Goal: Navigation & Orientation: Find specific page/section

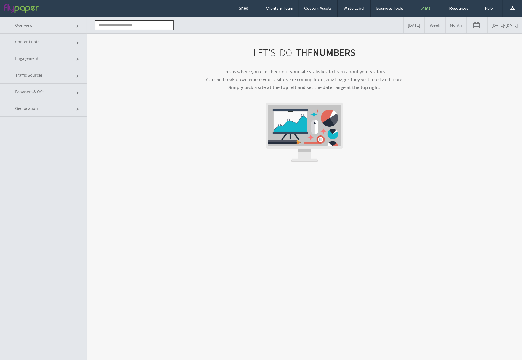
click at [152, 27] on input "text" at bounding box center [134, 24] width 79 height 9
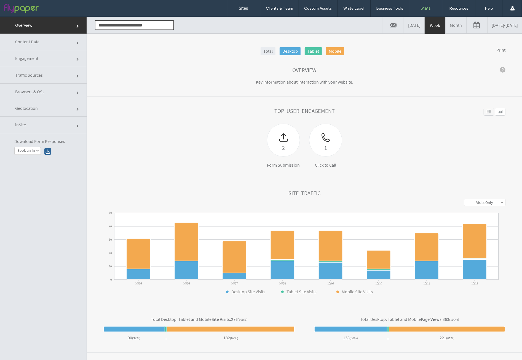
type input "**********"
click at [31, 146] on div "**********" at bounding box center [43, 147] width 87 height 28
click at [31, 151] on label "Book an In-Home Appointment" at bounding box center [26, 150] width 18 height 5
click at [33, 158] on label "Book an In-Home Appointment" at bounding box center [34, 159] width 34 height 9
click at [49, 152] on div at bounding box center [47, 151] width 7 height 7
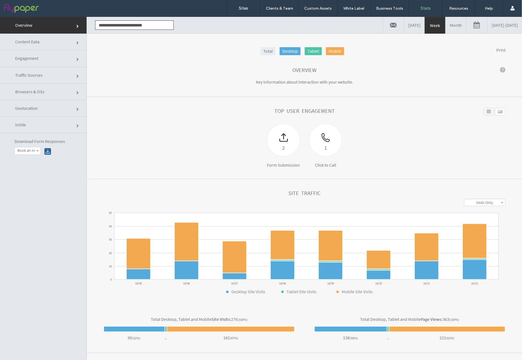
click at [9, 153] on div "**********" at bounding box center [43, 147] width 87 height 28
click at [30, 151] on label "Book an In-Home Appointment" at bounding box center [26, 150] width 18 height 5
click at [44, 170] on link "Laminate Page" at bounding box center [35, 169] width 40 height 7
click at [48, 153] on div at bounding box center [47, 151] width 7 height 7
click at [30, 143] on span "Download Form Responses" at bounding box center [46, 141] width 64 height 5
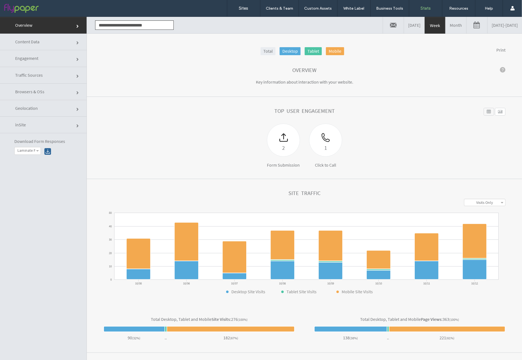
click at [29, 151] on label "Laminate Page" at bounding box center [26, 150] width 18 height 5
click at [34, 179] on label "Book an In-Home Appointment" at bounding box center [34, 177] width 34 height 9
click at [47, 155] on div at bounding box center [47, 151] width 7 height 7
click at [36, 153] on link "Book an In-Home Appointment" at bounding box center [28, 150] width 26 height 7
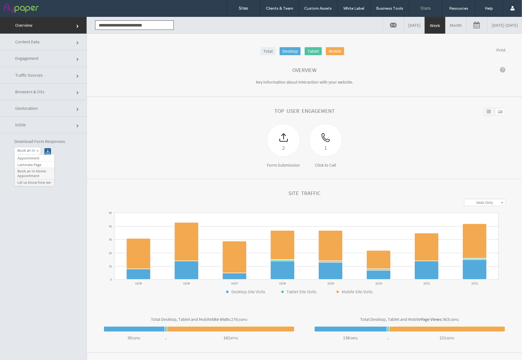
click at [40, 185] on label "Let us know how we did" at bounding box center [34, 184] width 34 height 9
click at [23, 150] on label "Let us know how we did" at bounding box center [26, 150] width 18 height 5
click at [30, 176] on label "Request a Mobile Showroom Appointment" at bounding box center [34, 177] width 34 height 14
click at [51, 146] on div "**********" at bounding box center [43, 147] width 87 height 28
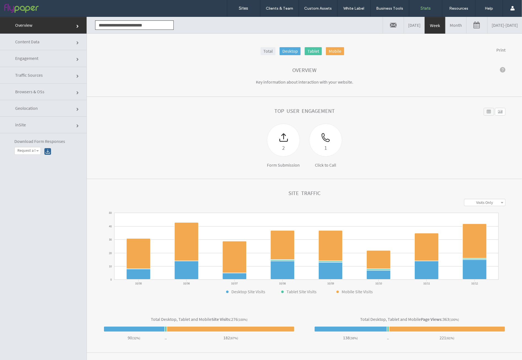
click at [50, 148] on div "**********" at bounding box center [43, 147] width 87 height 28
click at [45, 155] on div at bounding box center [47, 151] width 7 height 7
click at [22, 153] on label "Request a Mobile Showroom Appointment" at bounding box center [26, 150] width 18 height 5
click at [33, 170] on label "Hardwood Refinishing Page" at bounding box center [34, 167] width 34 height 9
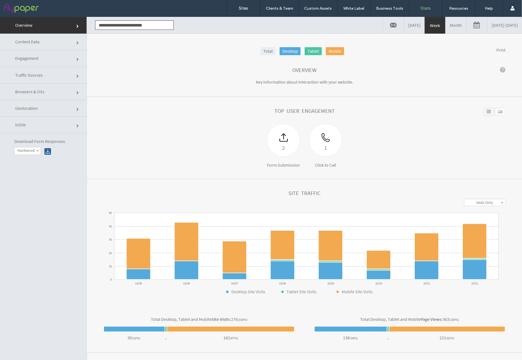
click at [46, 154] on div at bounding box center [47, 151] width 7 height 7
click at [30, 151] on label "Hardwood Refinishing Page" at bounding box center [26, 150] width 18 height 5
click at [35, 185] on label "Book an In-Home Appointment" at bounding box center [34, 183] width 34 height 9
click at [49, 154] on div at bounding box center [47, 151] width 7 height 7
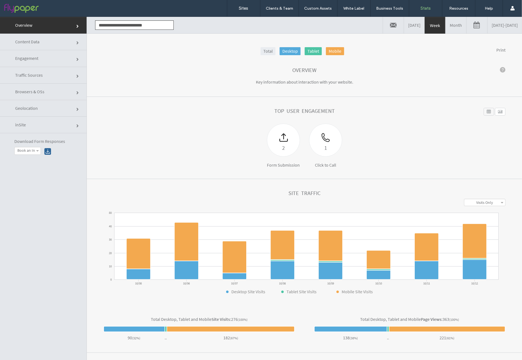
click at [29, 150] on label "Book an In-Home Appointment" at bounding box center [26, 150] width 18 height 5
click at [28, 175] on label "Contact Us" at bounding box center [26, 174] width 18 height 5
click at [48, 153] on div at bounding box center [47, 151] width 7 height 7
click at [30, 153] on label "Contact Us" at bounding box center [26, 150] width 18 height 5
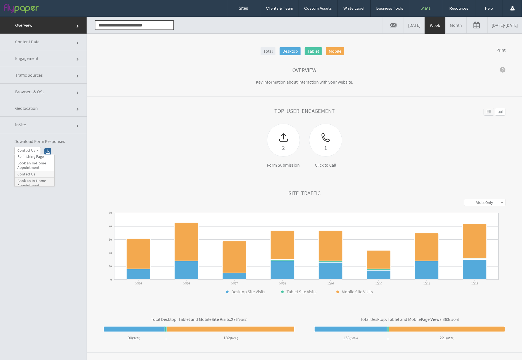
click at [28, 184] on label "Book an In-Home Appointment" at bounding box center [34, 182] width 34 height 9
click at [46, 153] on div at bounding box center [47, 151] width 7 height 7
click at [31, 149] on label "Book an In-Home Appointment" at bounding box center [26, 150] width 18 height 5
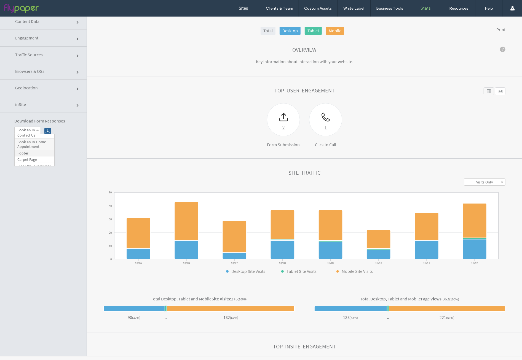
scroll to position [81, 0]
click at [30, 154] on link "Footer" at bounding box center [35, 153] width 40 height 7
click at [47, 131] on div at bounding box center [47, 130] width 7 height 7
click at [11, 128] on div "**********" at bounding box center [43, 127] width 87 height 28
click at [15, 129] on link "Footer" at bounding box center [28, 130] width 26 height 7
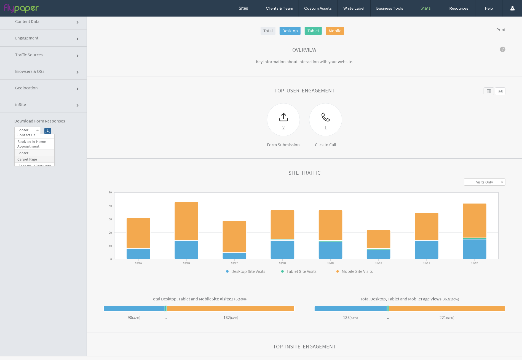
click at [30, 161] on label "Carpet Page" at bounding box center [27, 159] width 20 height 5
click at [50, 134] on div at bounding box center [47, 130] width 7 height 7
click at [36, 132] on span at bounding box center [37, 130] width 3 height 3
click at [34, 151] on label "Floor Visualizer Page" at bounding box center [34, 148] width 34 height 5
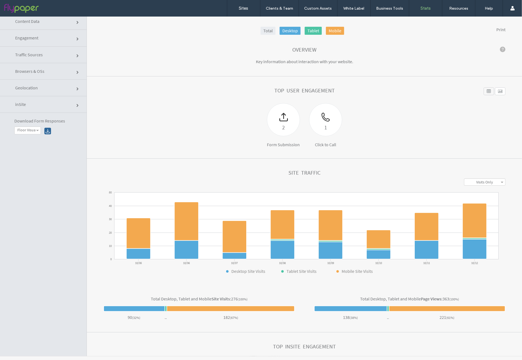
click at [48, 132] on div at bounding box center [47, 130] width 7 height 7
click at [33, 131] on label "Floor Visualizer Page" at bounding box center [26, 129] width 18 height 5
click at [35, 162] on label "Mobile Showroom Page" at bounding box center [34, 157] width 34 height 9
click at [49, 134] on div at bounding box center [47, 130] width 7 height 7
click at [30, 130] on label "Mobile Showroom Page" at bounding box center [26, 129] width 18 height 5
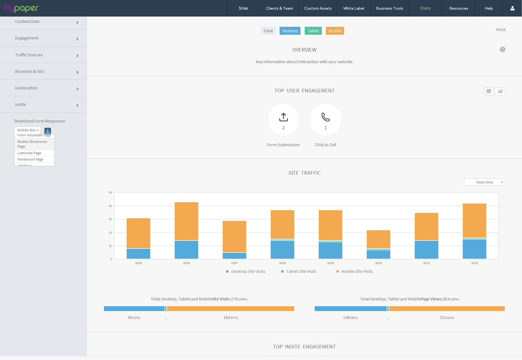
scroll to position [112, 0]
click at [36, 155] on label "Laminate Page" at bounding box center [29, 152] width 24 height 5
click at [49, 129] on div at bounding box center [47, 130] width 7 height 7
click at [33, 132] on label "Laminate Page" at bounding box center [26, 129] width 18 height 5
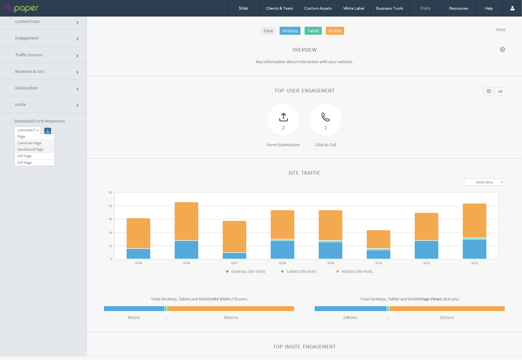
click at [28, 149] on label "Hardwood Page" at bounding box center [30, 149] width 26 height 5
click at [50, 126] on div "**********" at bounding box center [43, 127] width 87 height 28
click at [47, 134] on div at bounding box center [47, 130] width 7 height 7
click at [31, 130] on label "Hardwood Page" at bounding box center [26, 129] width 18 height 5
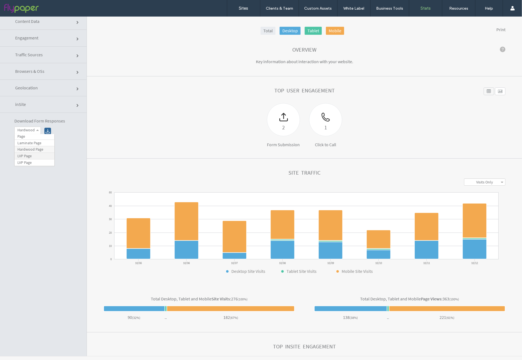
scroll to position [22, 0]
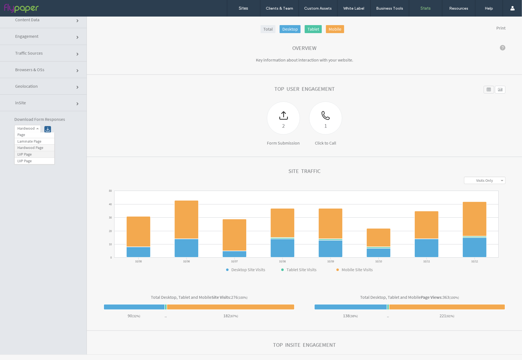
click at [35, 155] on link "LVP Page" at bounding box center [35, 154] width 40 height 7
click at [49, 131] on div at bounding box center [47, 129] width 7 height 7
click at [30, 123] on div "**********" at bounding box center [43, 125] width 87 height 28
click at [30, 126] on link "LVP Page" at bounding box center [28, 128] width 26 height 7
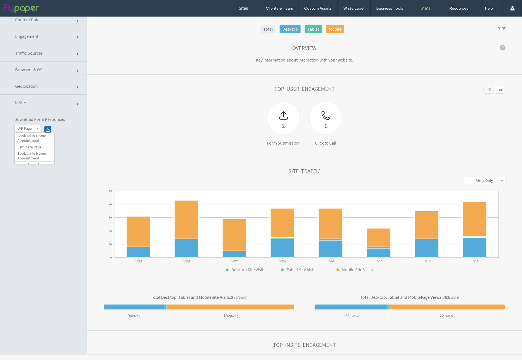
scroll to position [127, 0]
click at [26, 164] on link "LVP Page" at bounding box center [35, 161] width 40 height 6
click at [26, 165] on div "**********" at bounding box center [43, 174] width 87 height 360
click at [52, 124] on div "**********" at bounding box center [43, 125] width 87 height 28
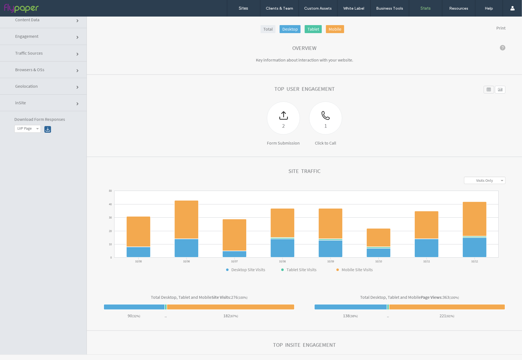
click at [46, 135] on div "**********" at bounding box center [43, 125] width 87 height 28
click at [47, 131] on div at bounding box center [47, 129] width 7 height 7
